Goal: Use online tool/utility: Utilize a website feature to perform a specific function

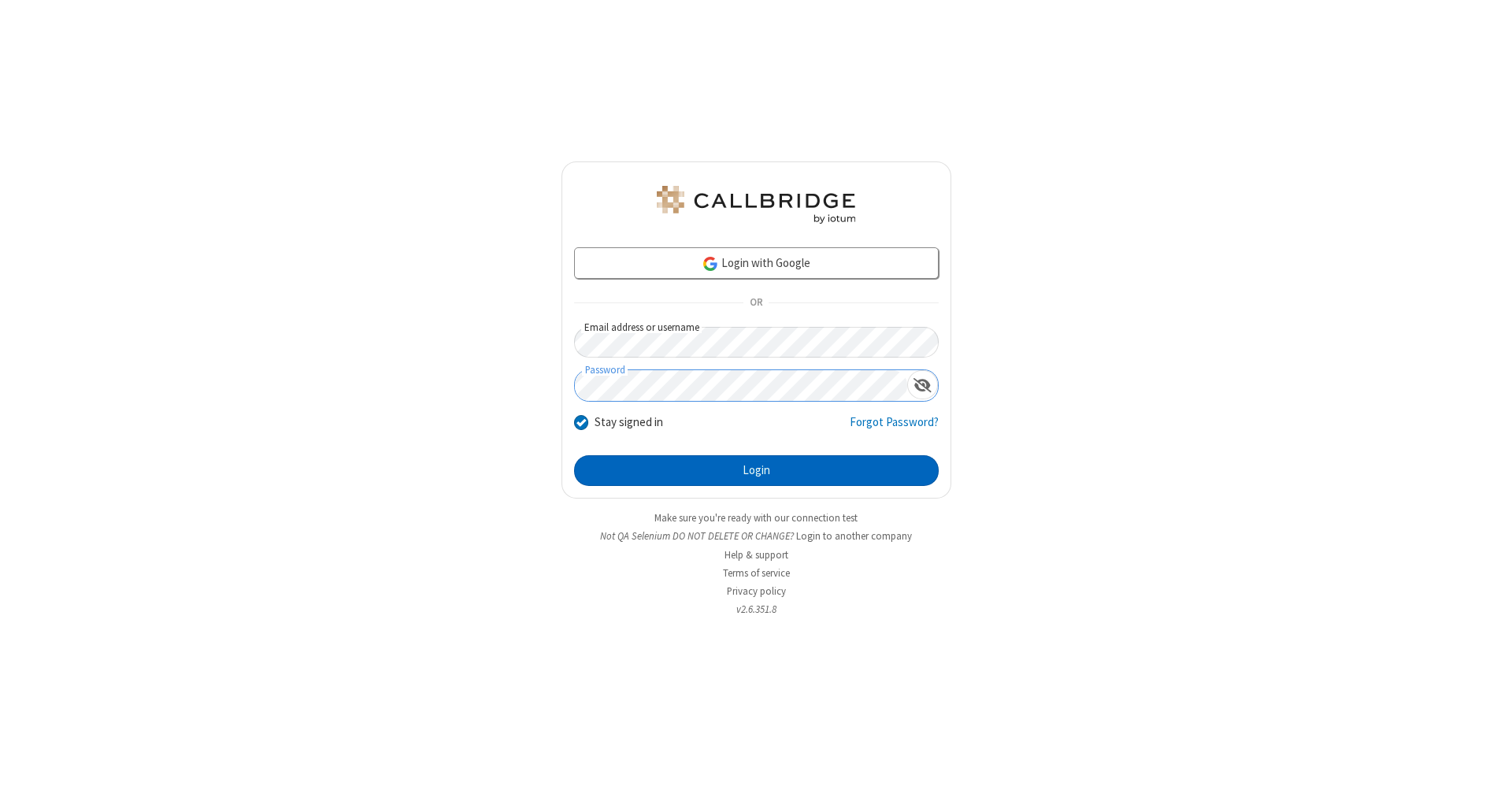
click at [756, 471] on button "Login" at bounding box center [756, 471] width 365 height 31
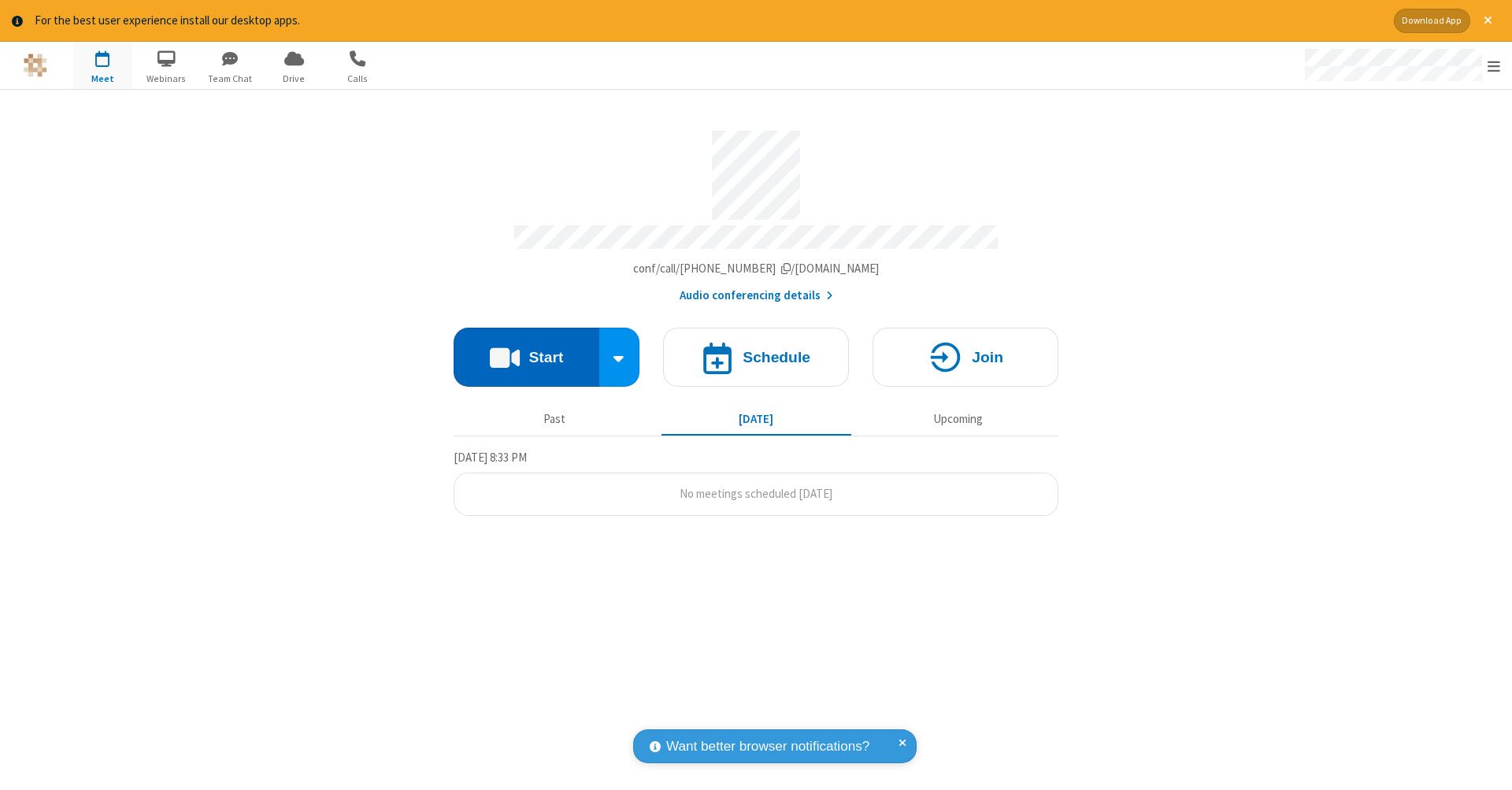
click at [526, 349] on button "Start" at bounding box center [527, 357] width 146 height 59
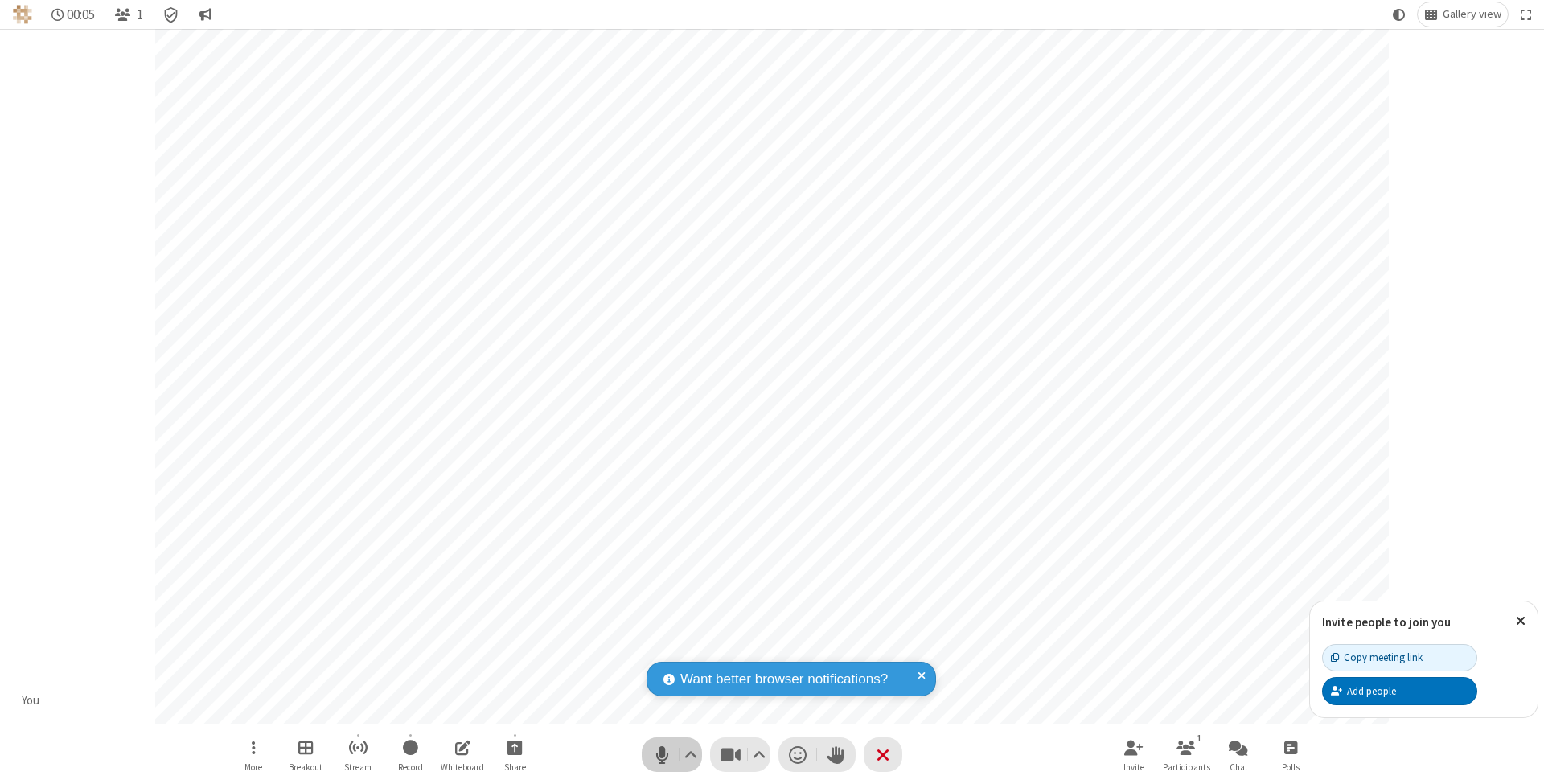
click at [662, 754] on span "Mute (⌘+Shift+A)" at bounding box center [662, 755] width 25 height 24
click at [662, 754] on span "Unmute (⌘+Shift+A)" at bounding box center [662, 755] width 25 height 24
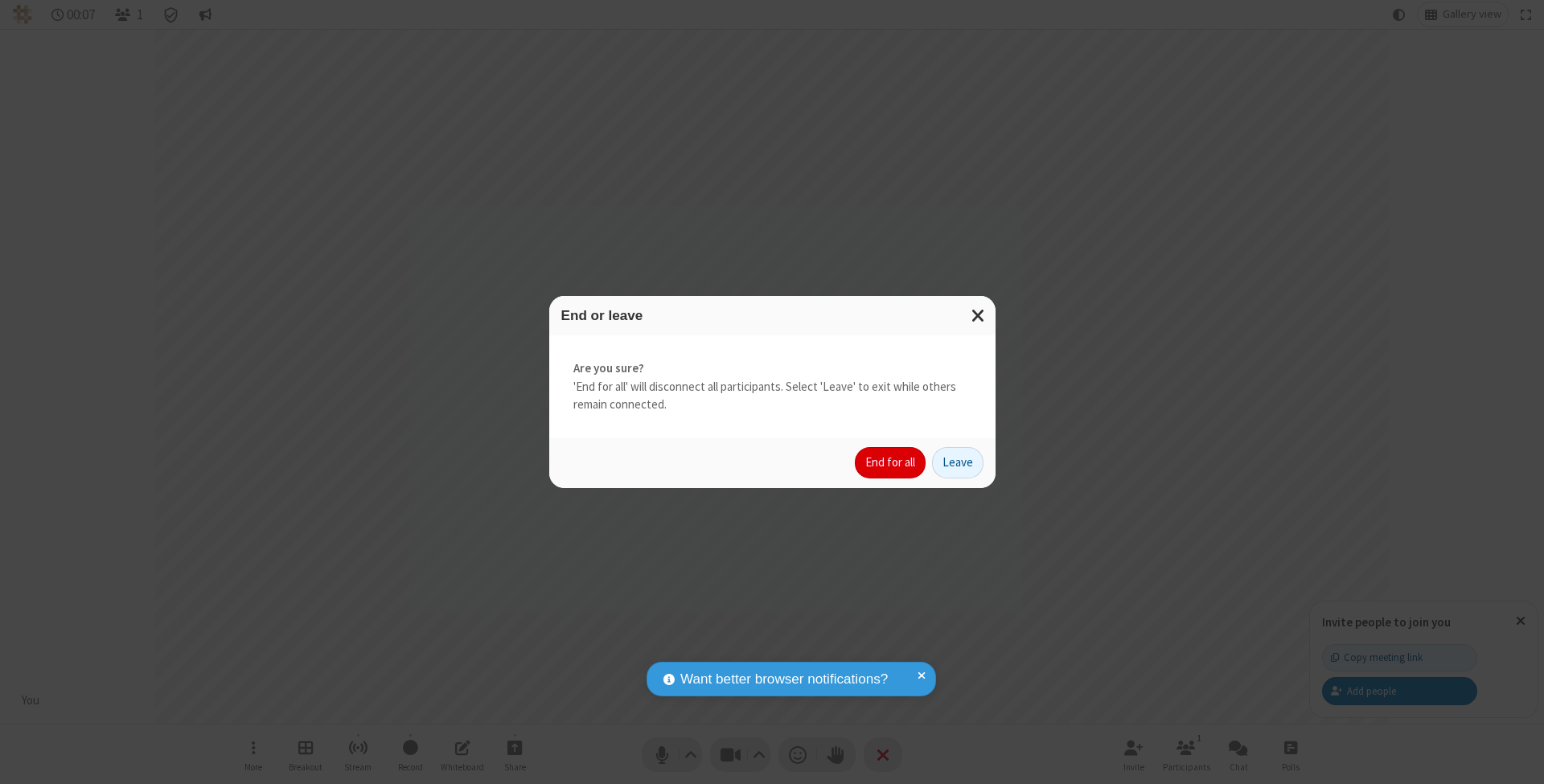
click at [892, 461] on button "End for all" at bounding box center [891, 462] width 71 height 32
